Goal: Transaction & Acquisition: Purchase product/service

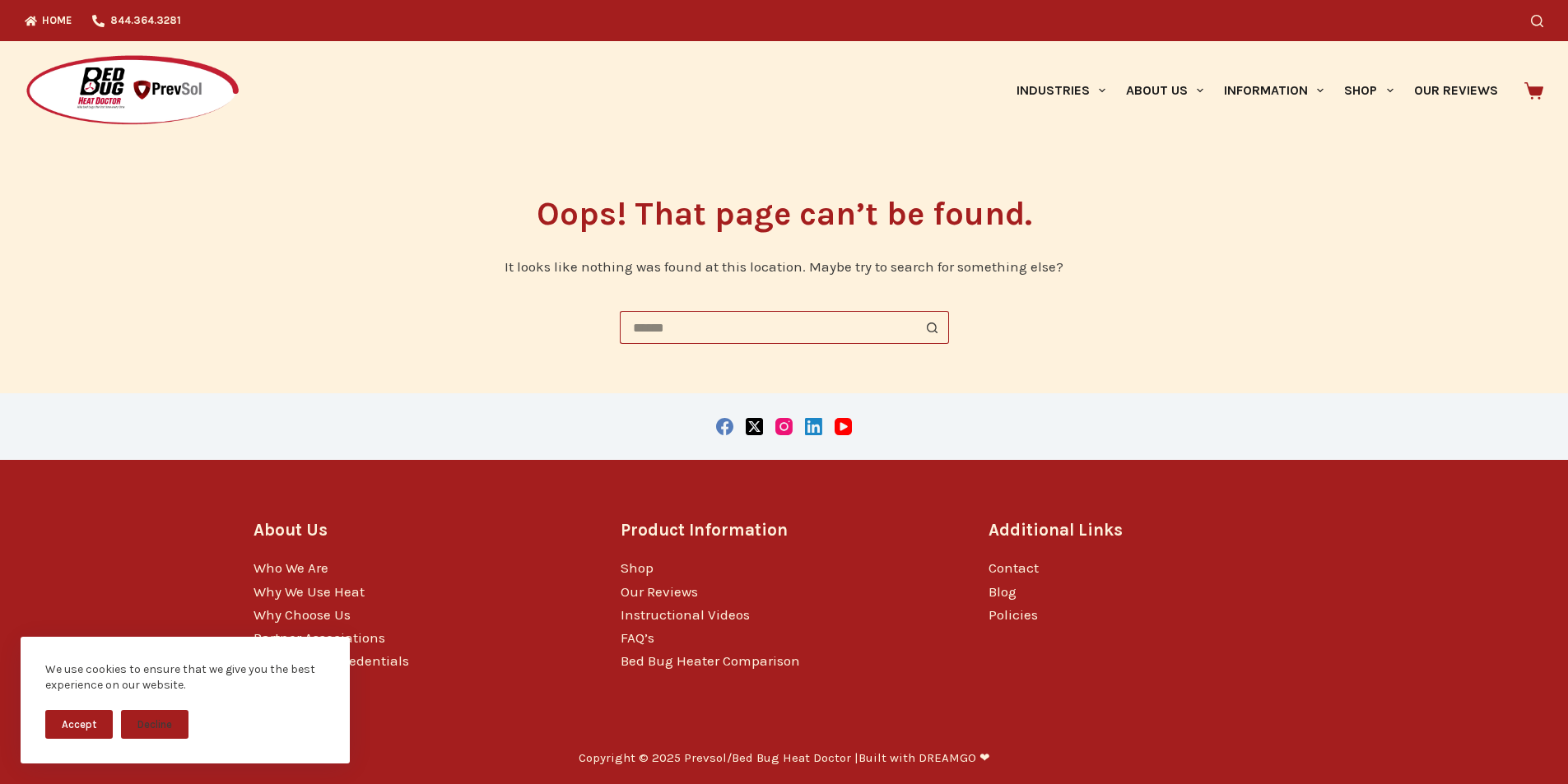
click at [745, 326] on input "Search for..." at bounding box center [768, 327] width 296 height 33
paste input "******"
type input "******"
click at [916, 311] on button "Search button" at bounding box center [933, 327] width 33 height 33
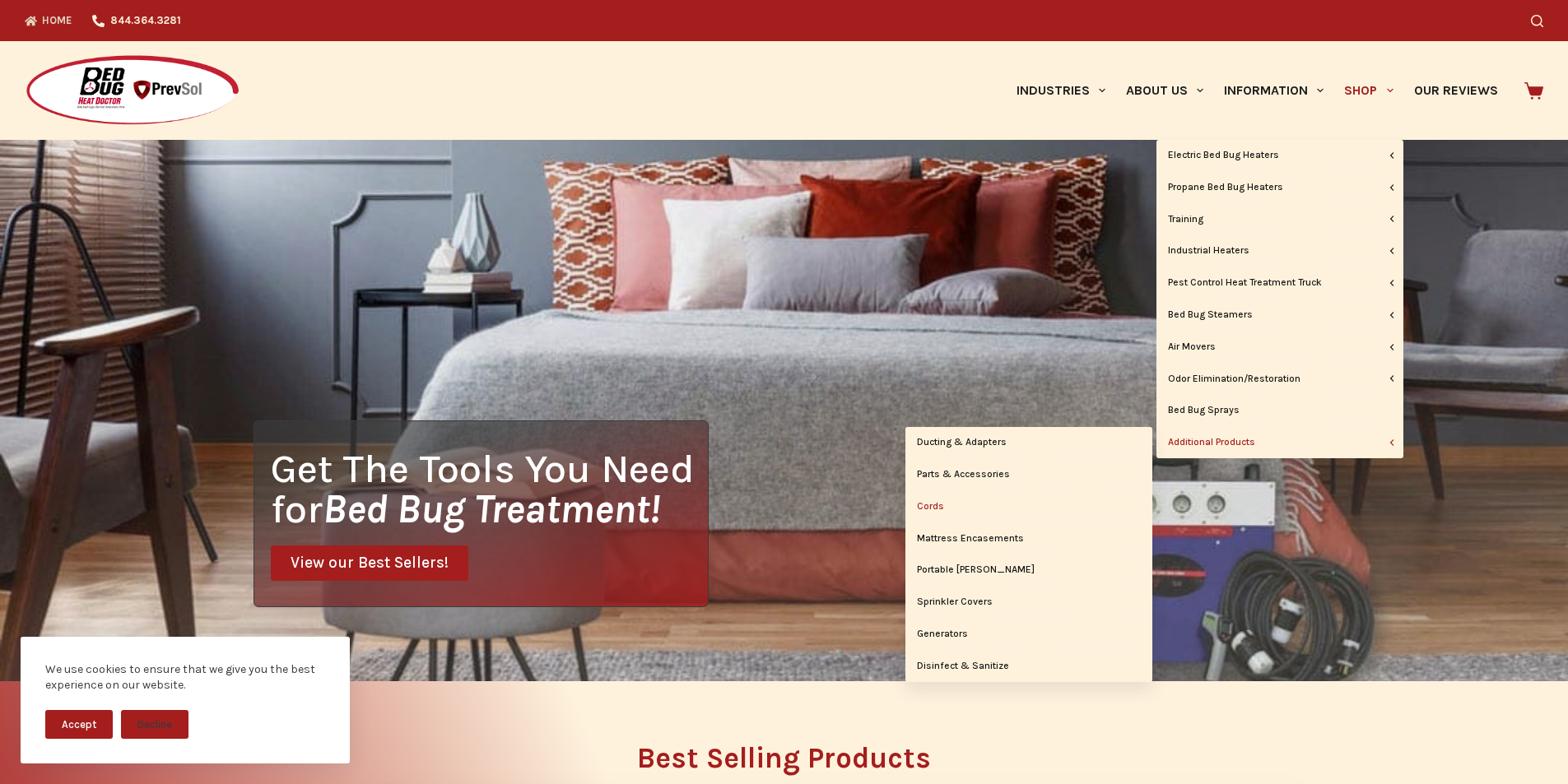
click at [963, 507] on link "Cords" at bounding box center [1029, 507] width 247 height 31
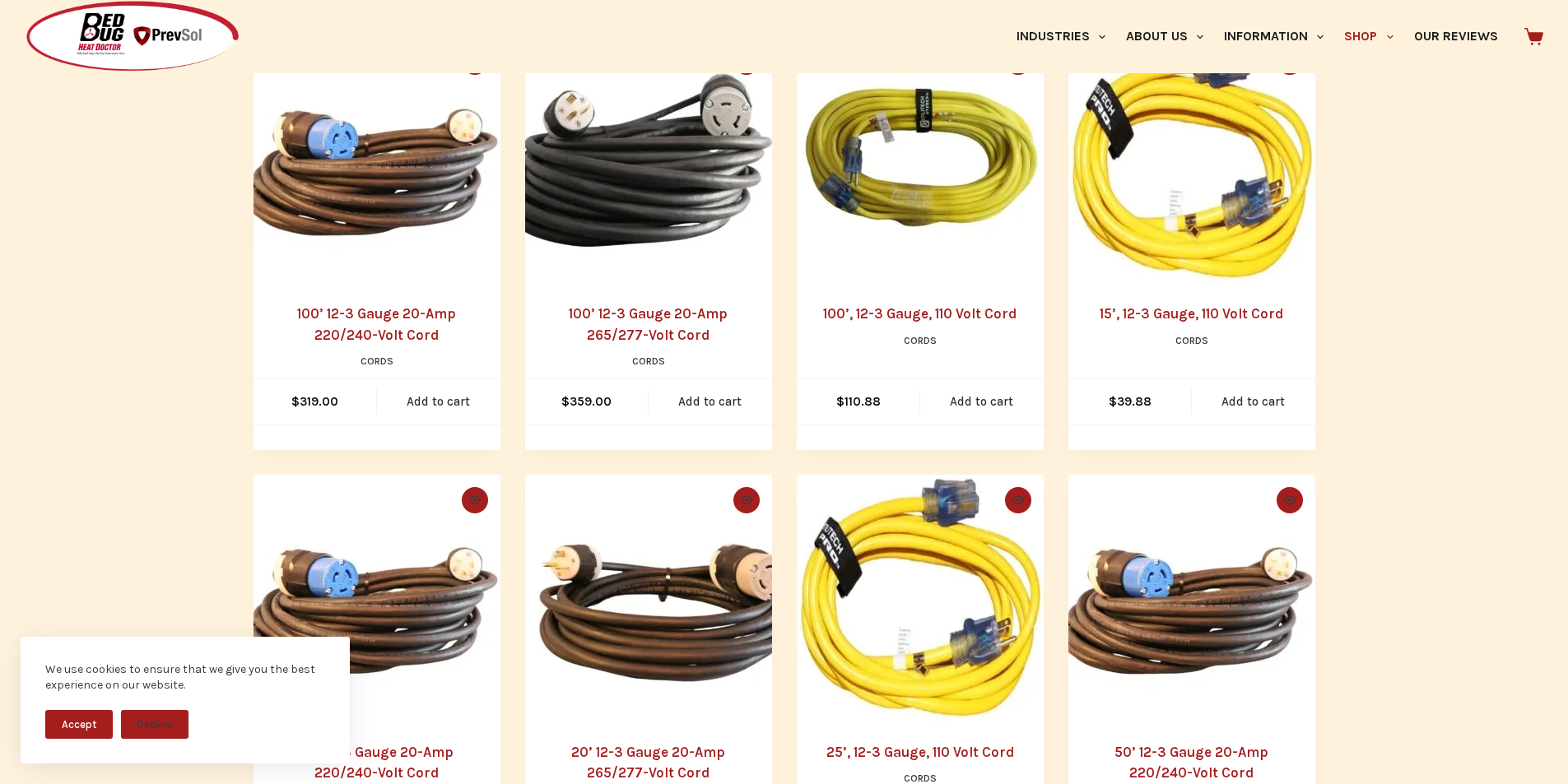
scroll to position [411, 0]
click at [79, 732] on button "Accept" at bounding box center [80, 725] width 68 height 29
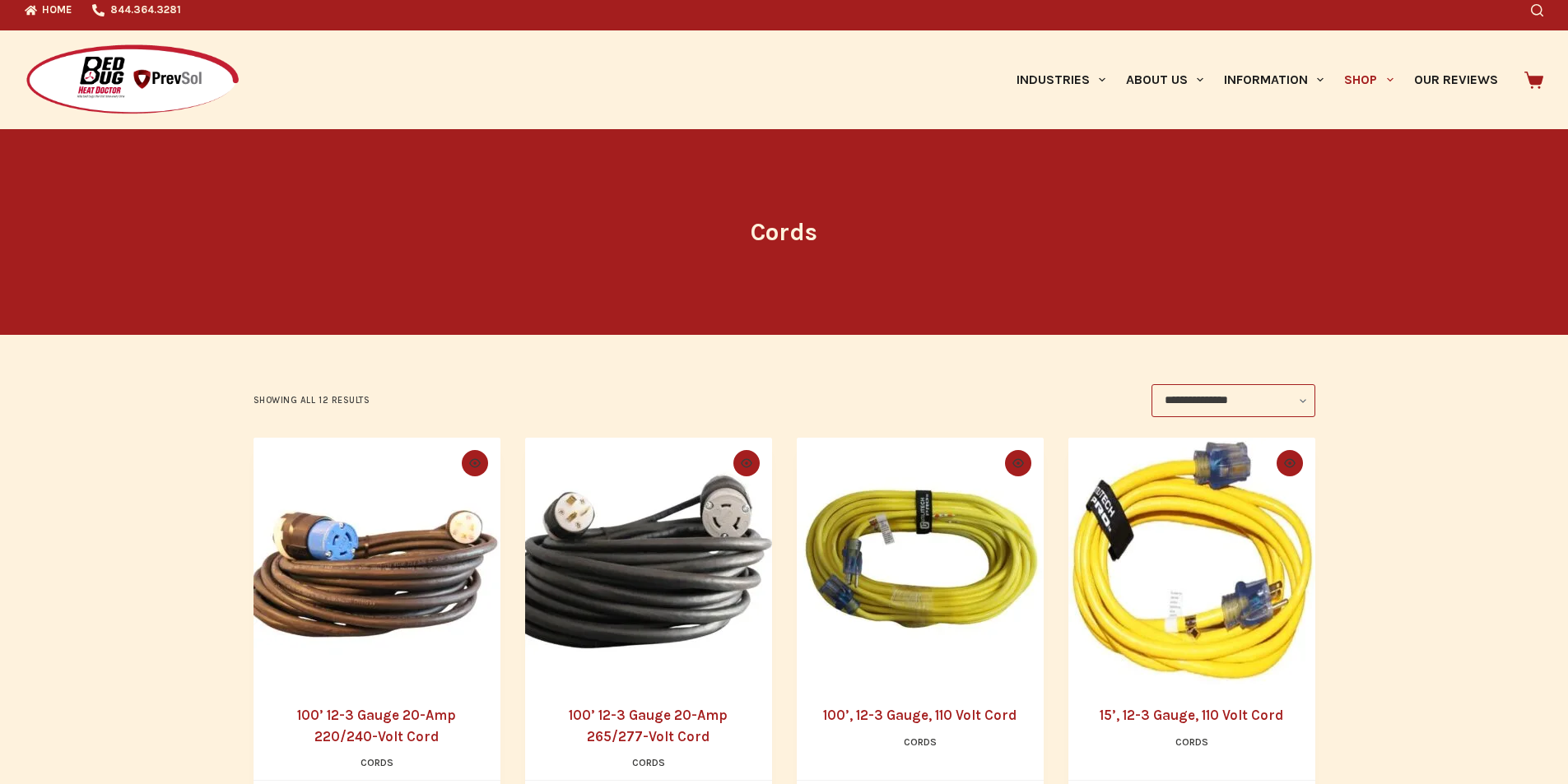
scroll to position [0, 0]
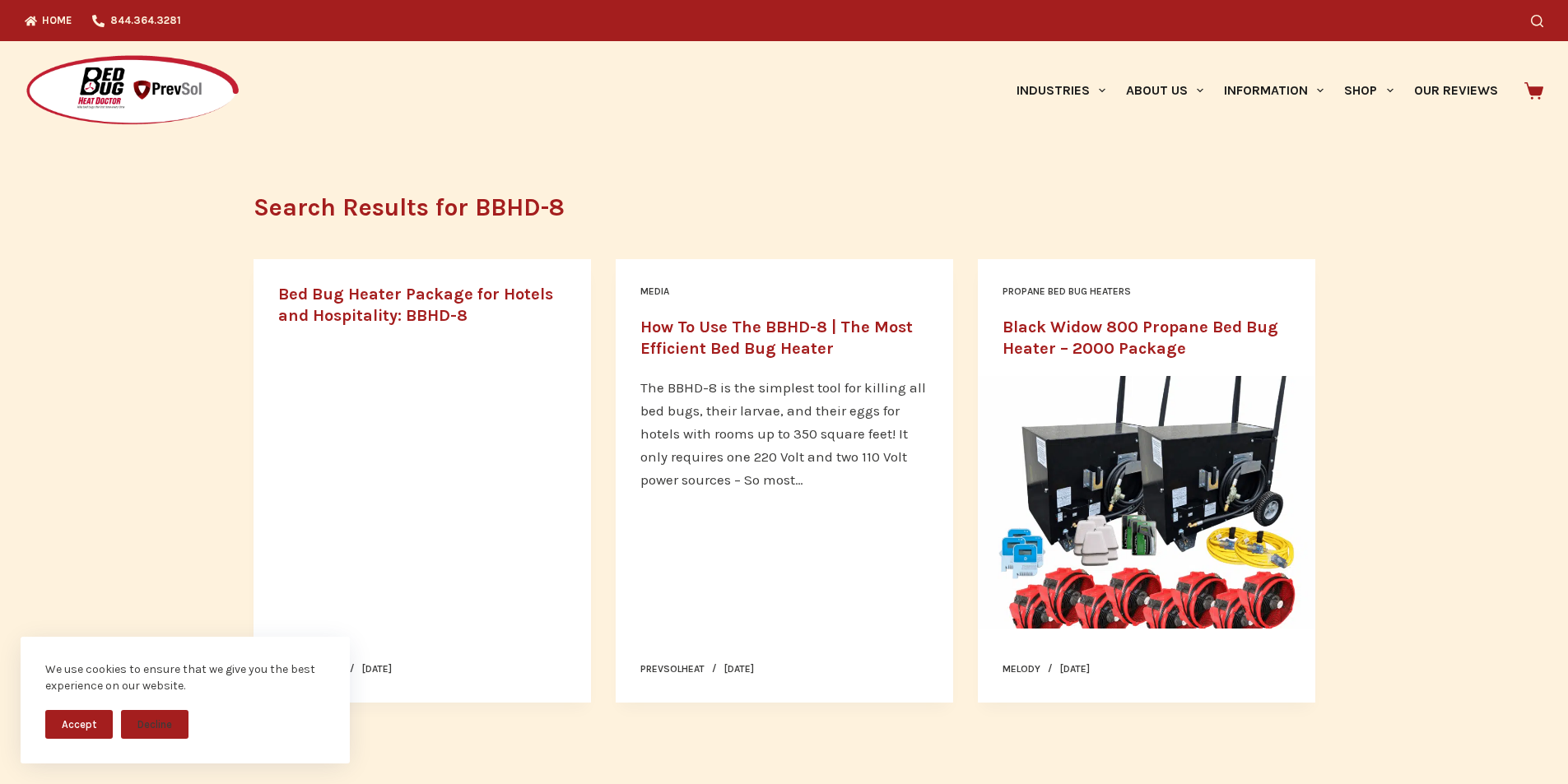
click at [336, 302] on link "Bed Bug Heater Package for Hotels and Hospitality: BBHD-8" at bounding box center [415, 305] width 275 height 40
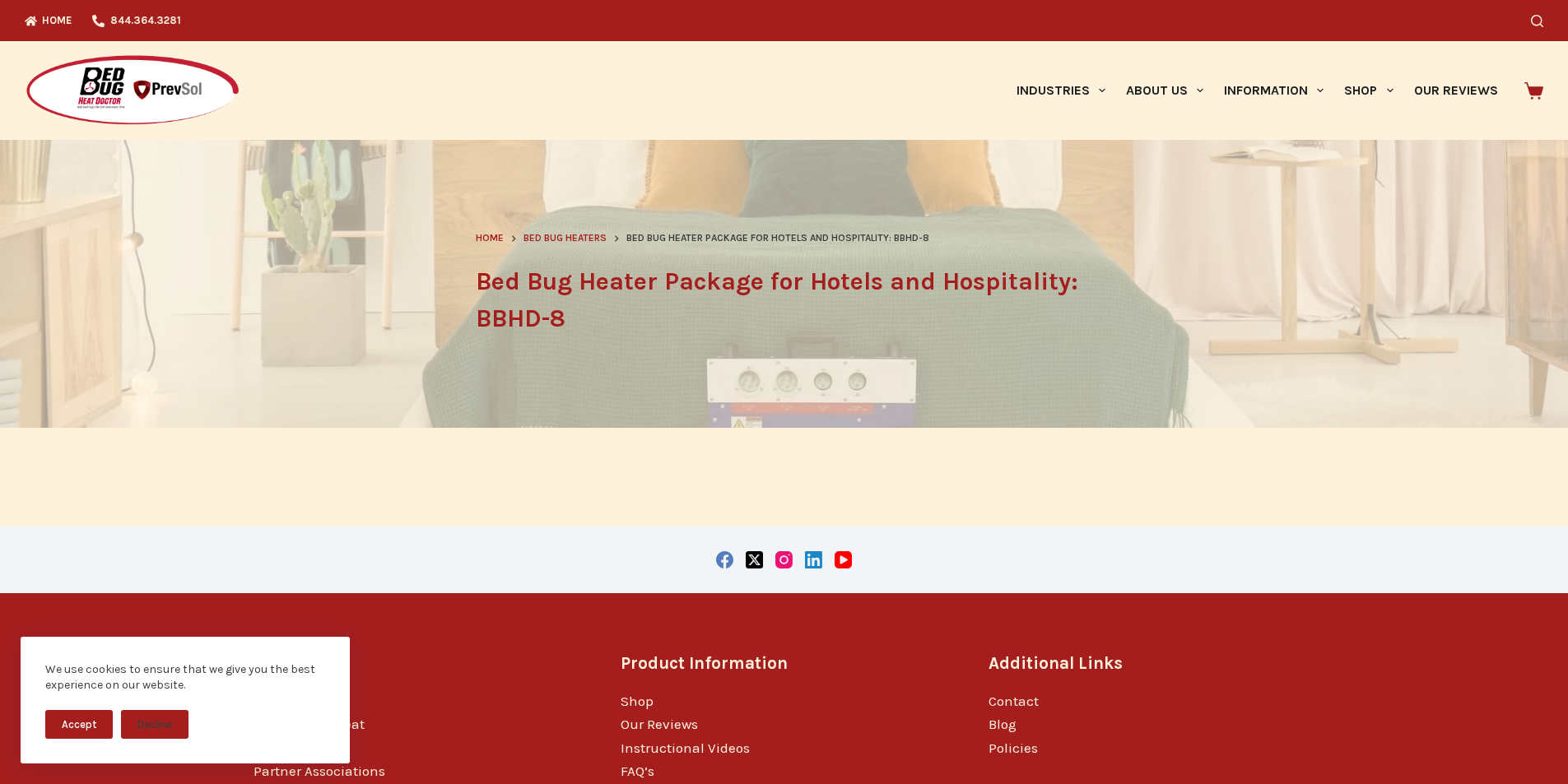
click at [572, 238] on span "Bed Bug Heaters" at bounding box center [565, 238] width 83 height 12
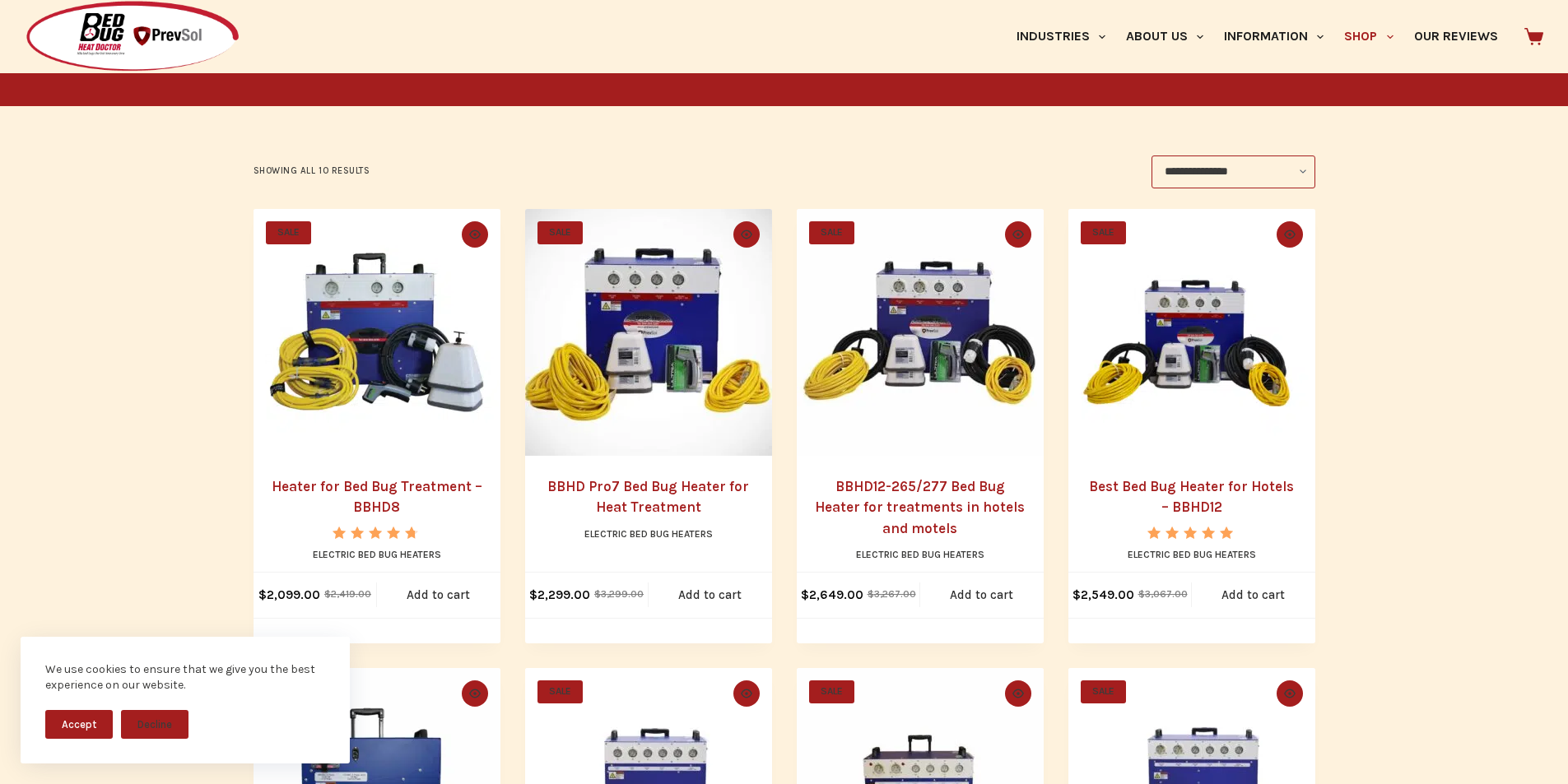
scroll to position [329, 0]
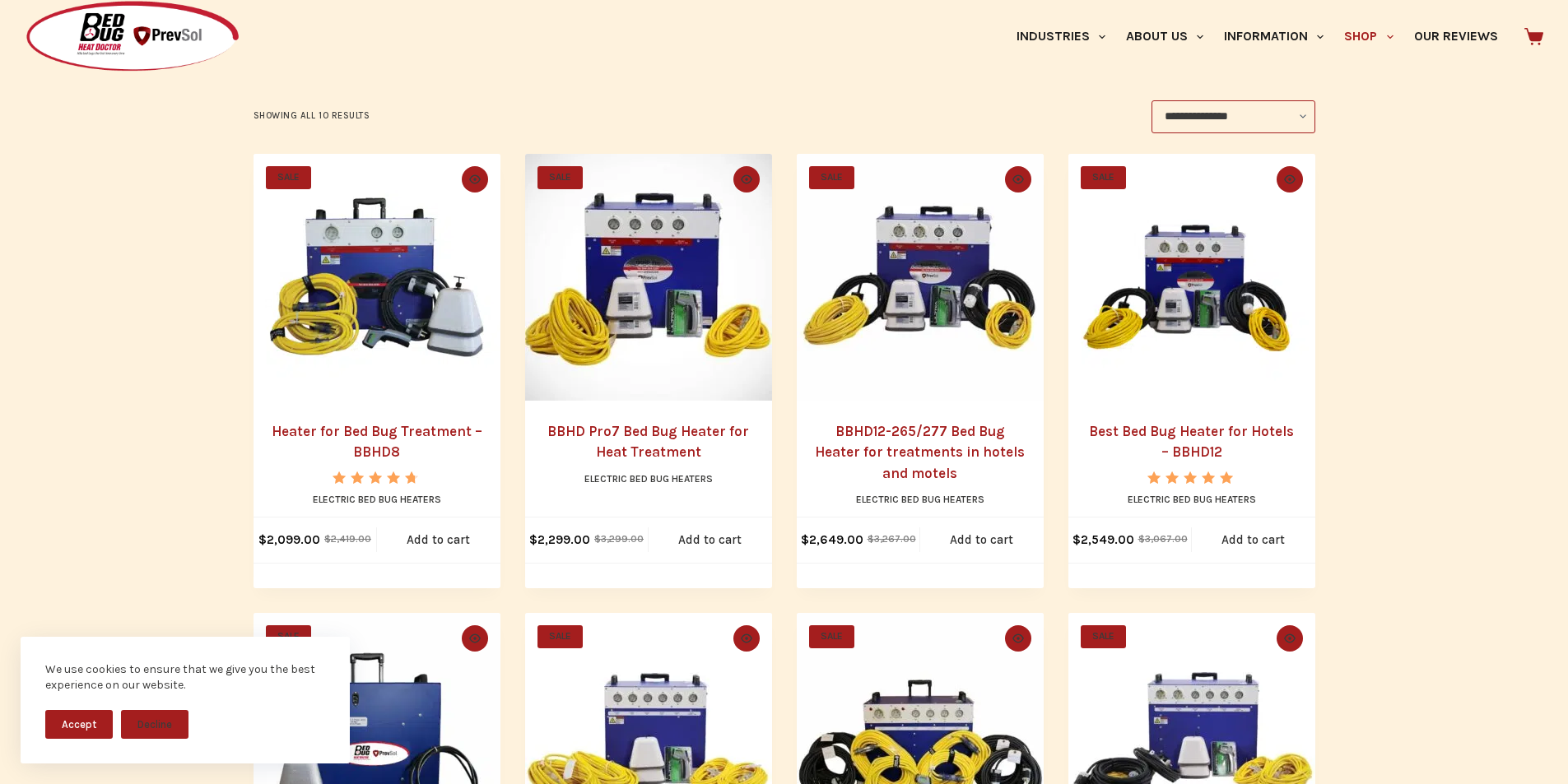
click at [360, 323] on img "Heater for Bed Bug Treatment - BBHD8" at bounding box center [377, 277] width 247 height 247
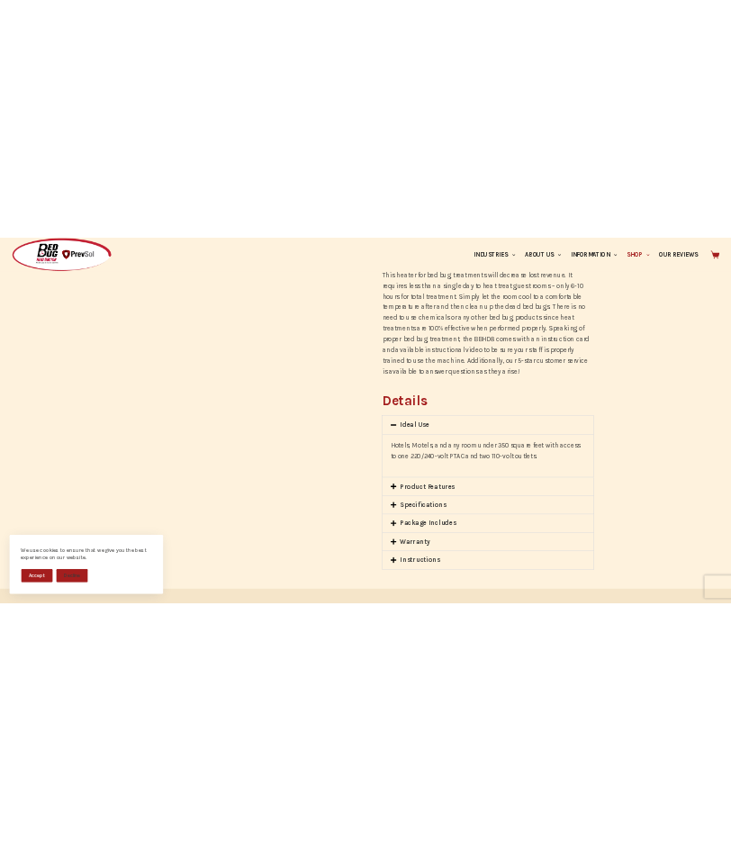
scroll to position [1441, 0]
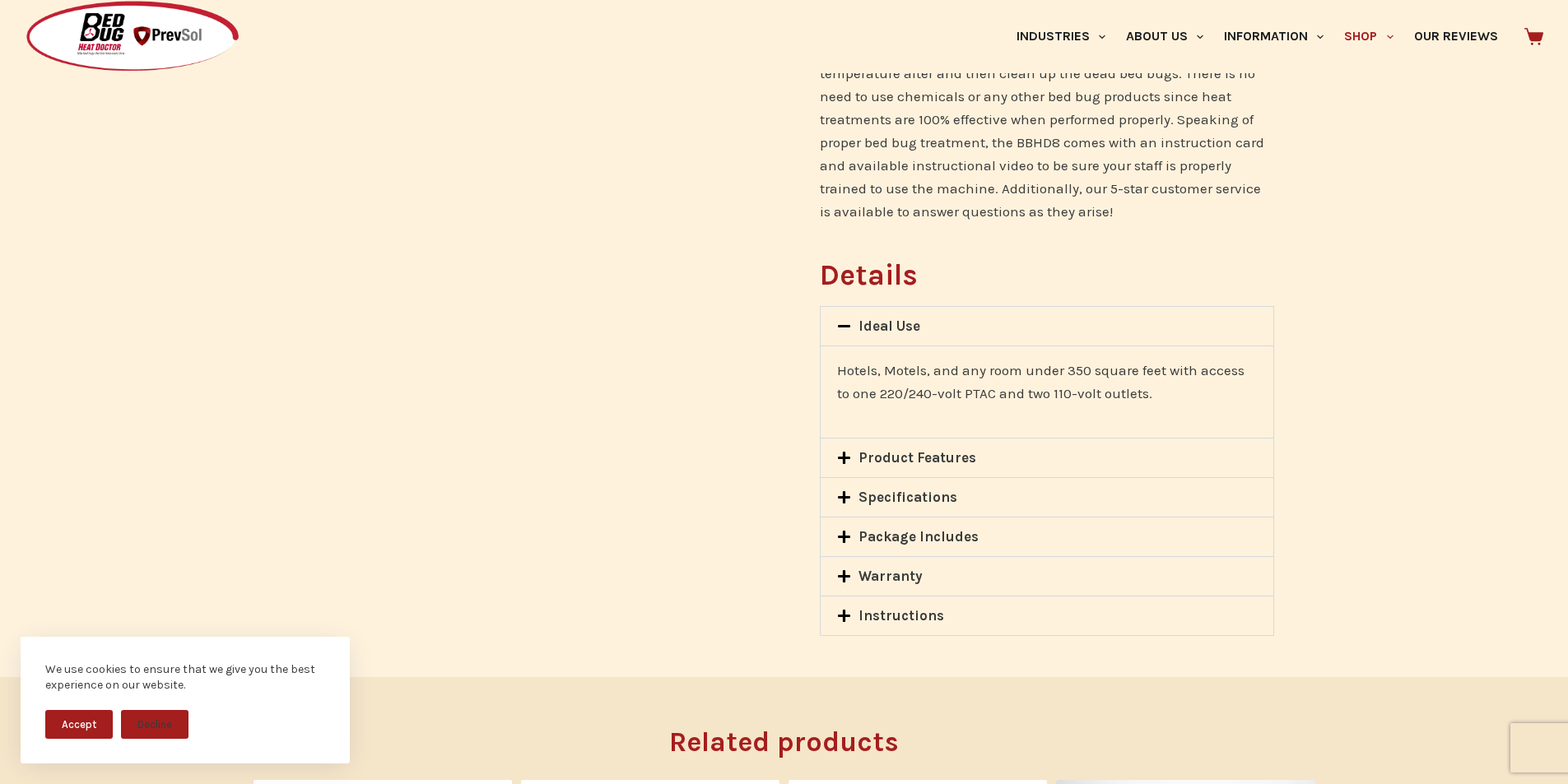
click at [882, 567] on link "Warranty" at bounding box center [891, 576] width 64 height 16
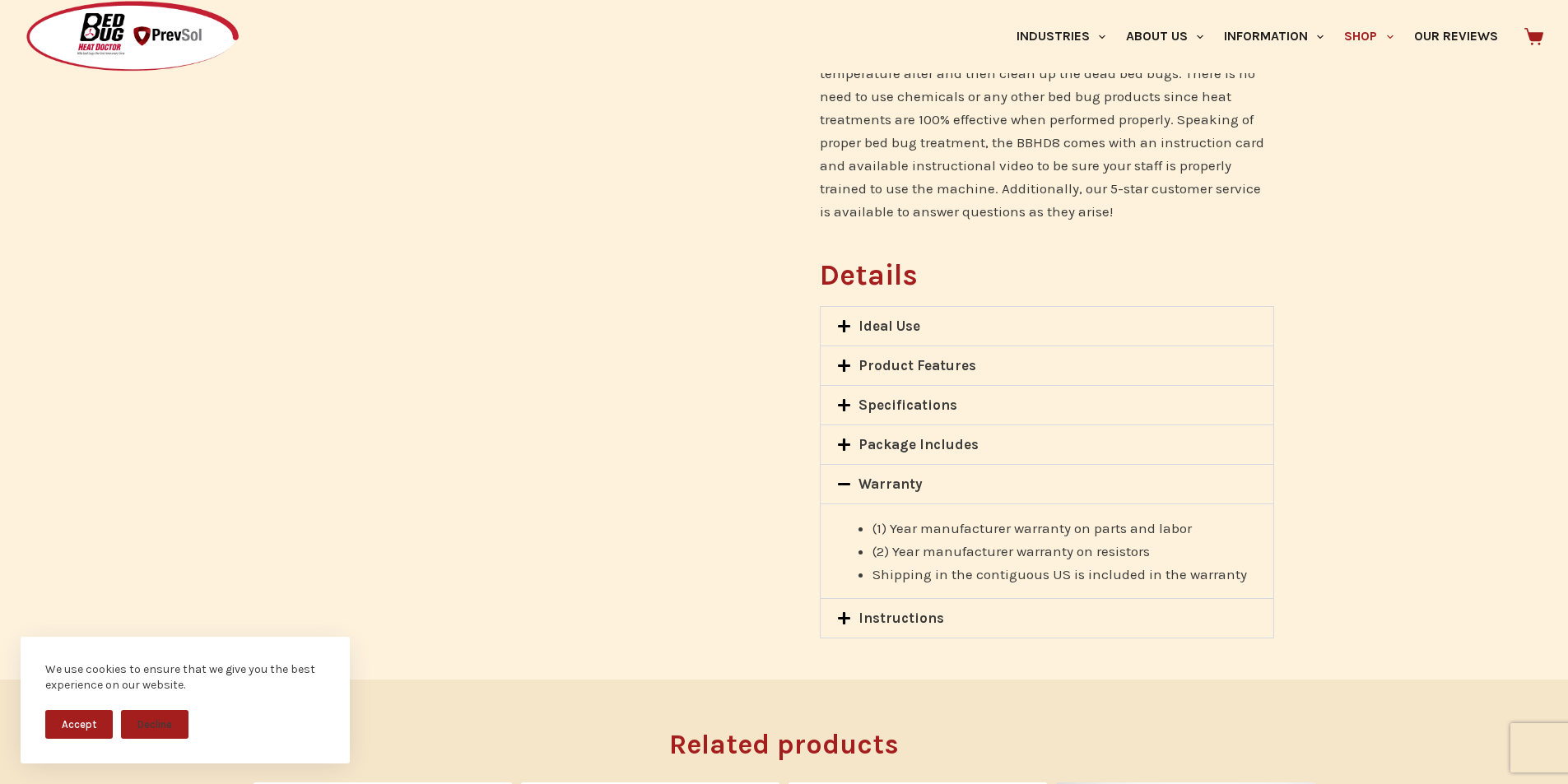
click at [851, 477] on icon at bounding box center [844, 483] width 14 height 14
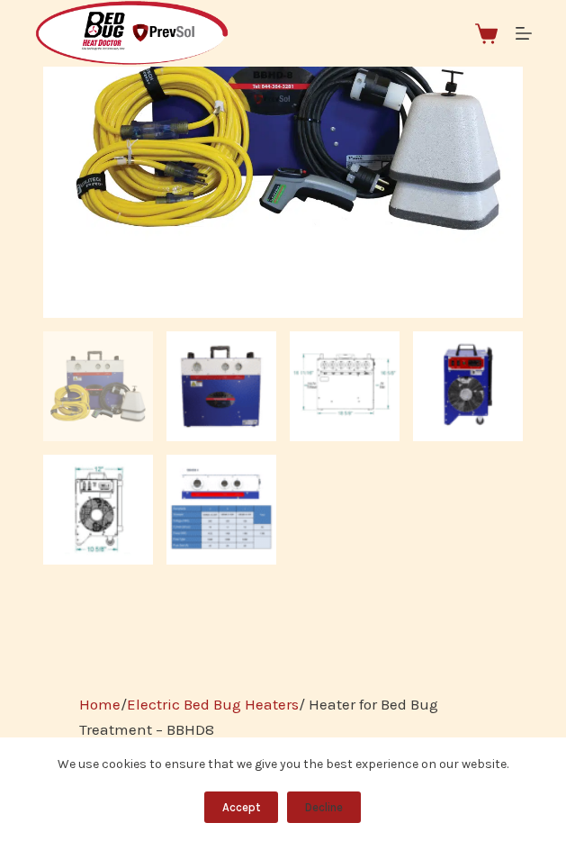
scroll to position [466, 0]
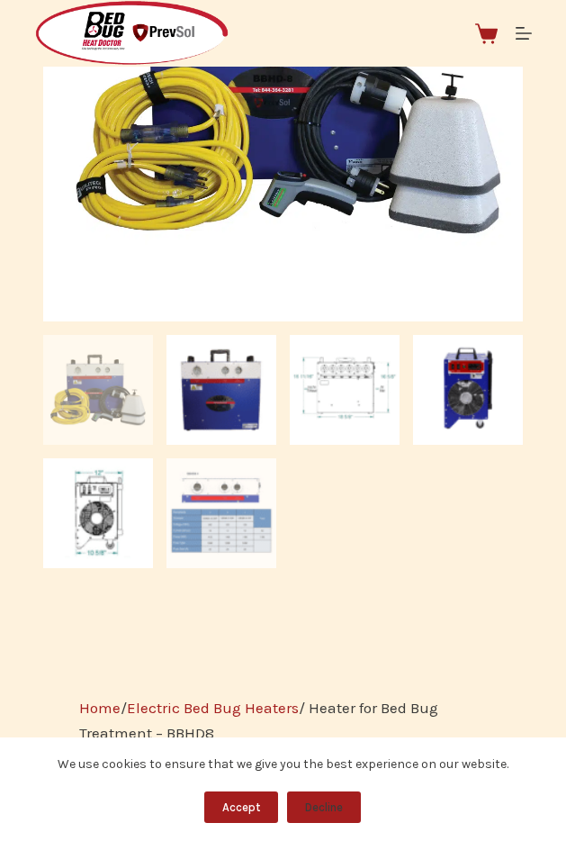
click at [208, 519] on img at bounding box center [222, 513] width 110 height 110
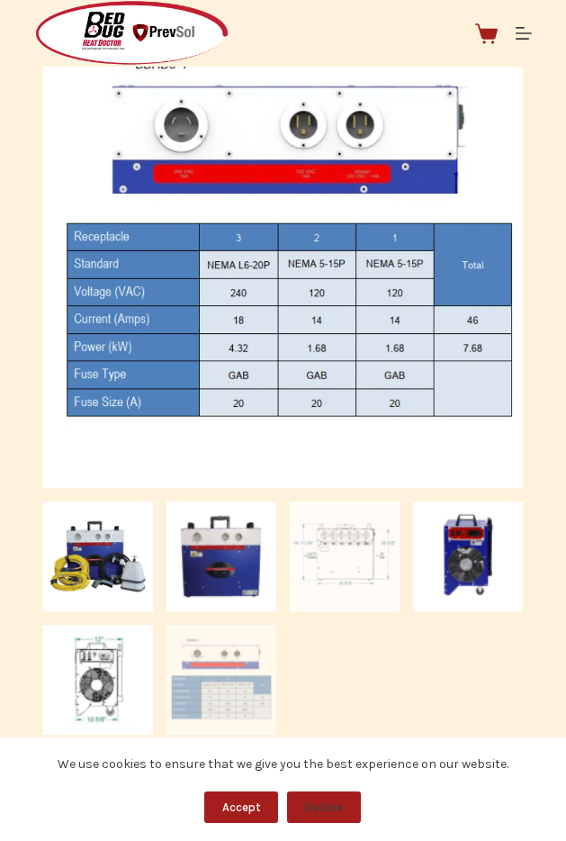
scroll to position [286, 0]
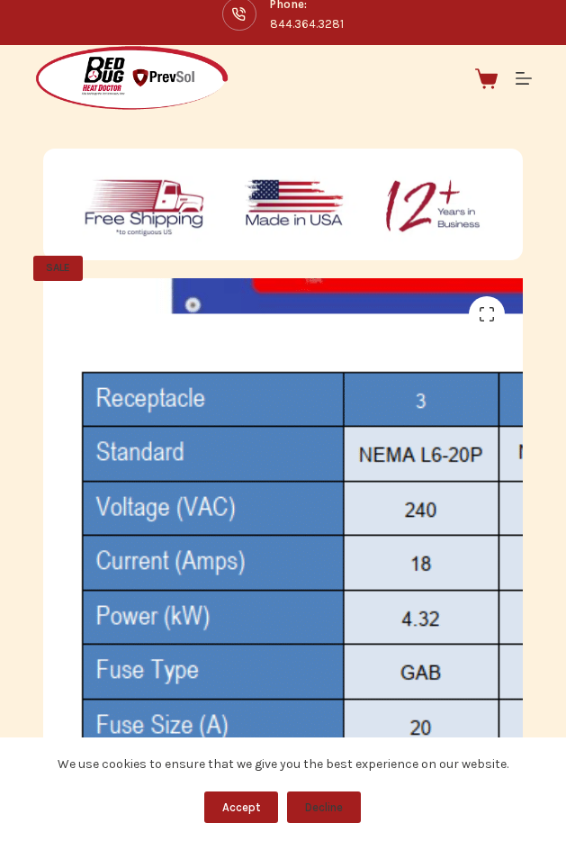
scroll to position [0, 0]
